Goal: Task Accomplishment & Management: Manage account settings

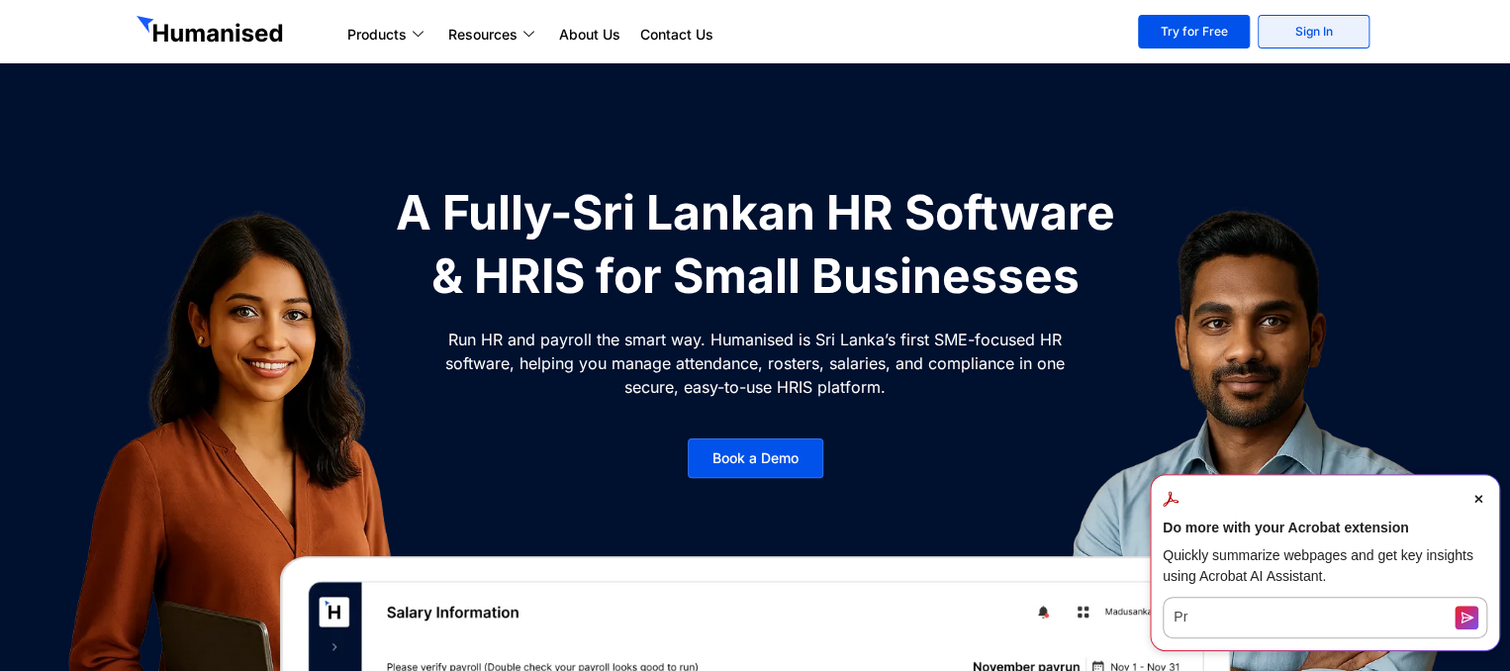
click at [1286, 25] on link "Sign In" at bounding box center [1314, 32] width 112 height 34
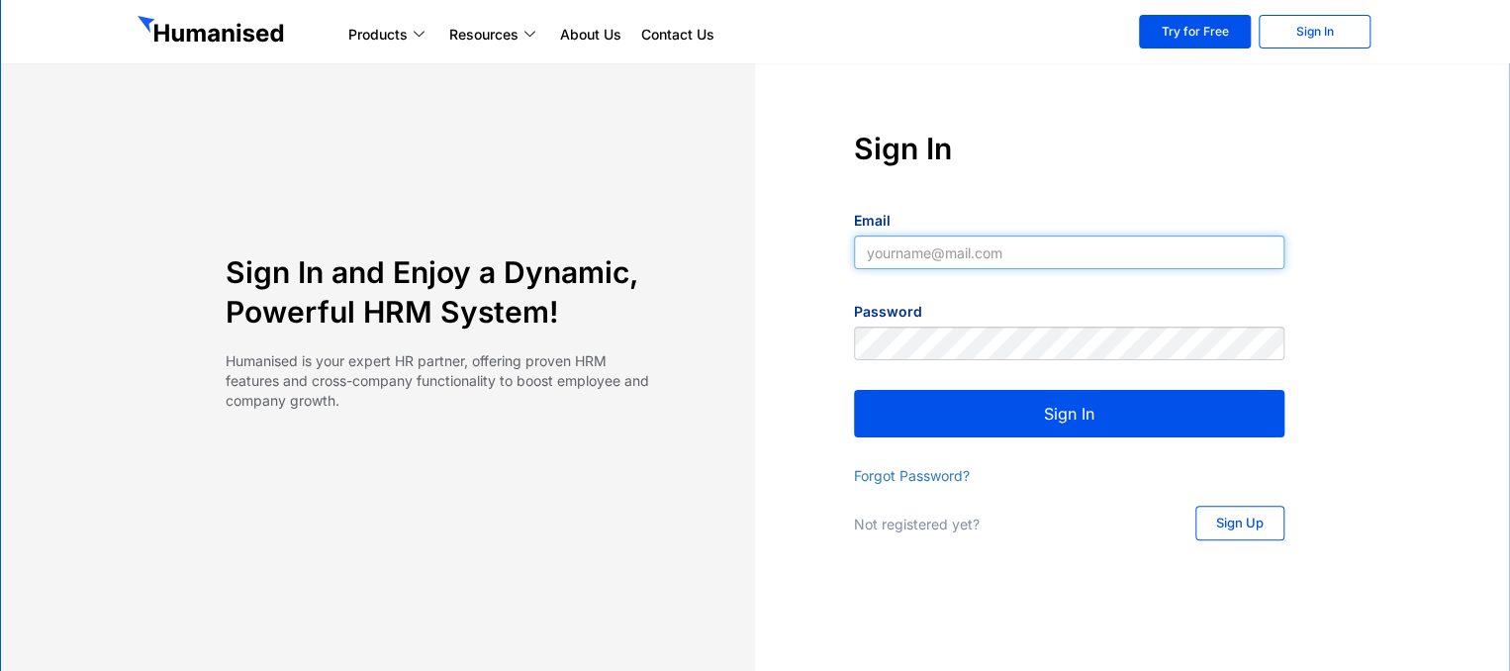
type input "[EMAIL_ADDRESS][DOMAIN_NAME]"
click at [968, 408] on button "Sign In" at bounding box center [1069, 413] width 430 height 47
